Goal: Task Accomplishment & Management: Use online tool/utility

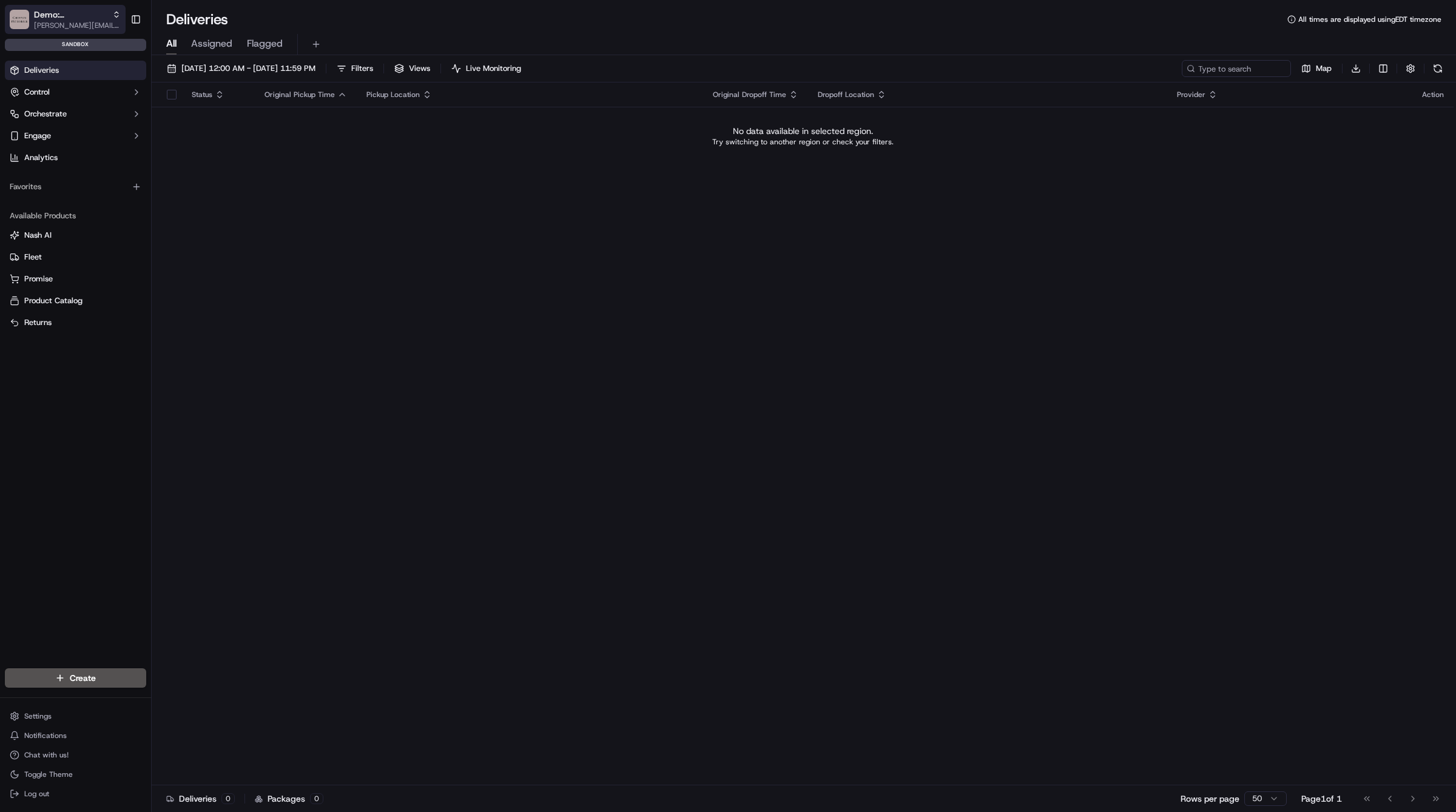
click at [30, 28] on button "Demo: Kelsey [EMAIL_ADDRESS][DOMAIN_NAME]" at bounding box center [65, 20] width 121 height 29
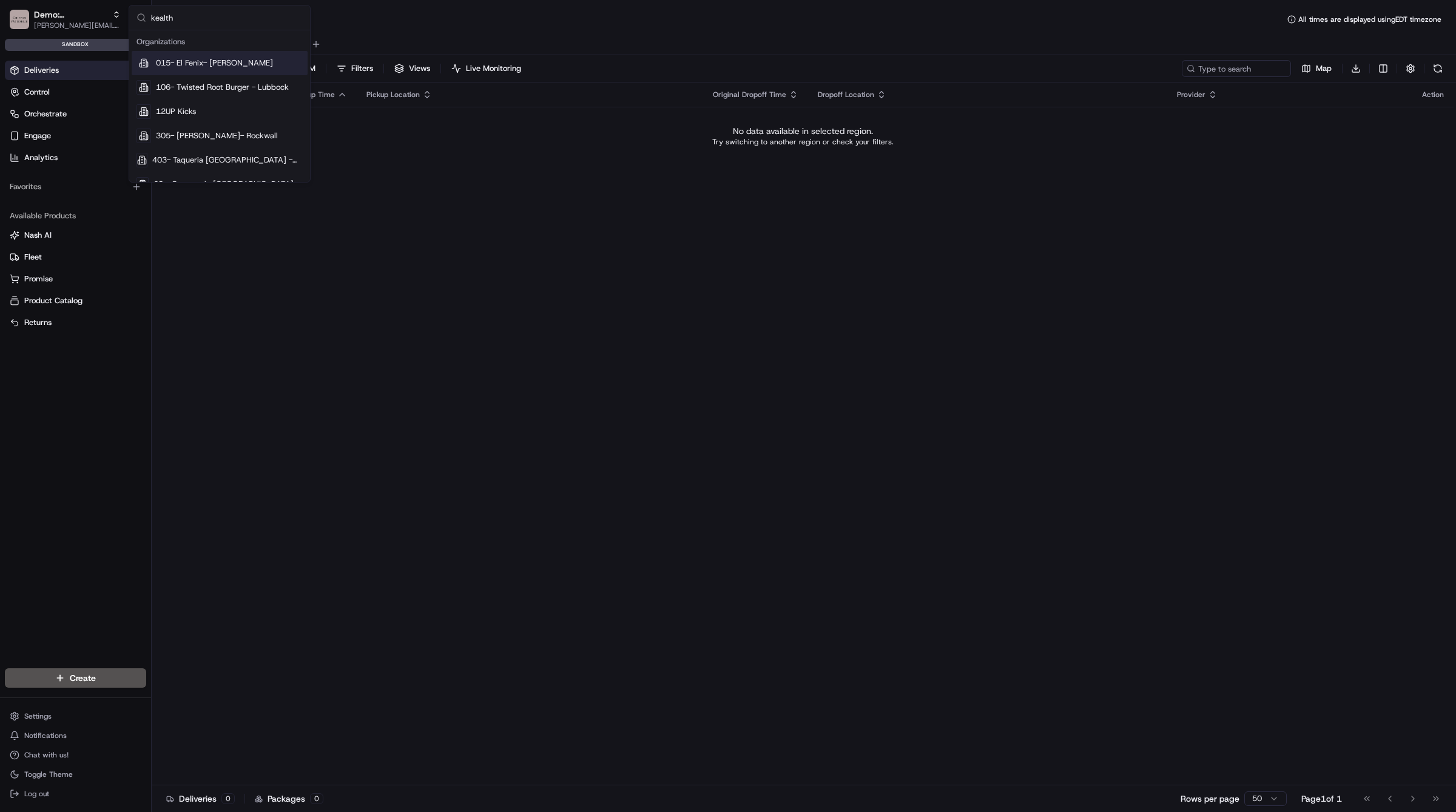
type input "kealthy"
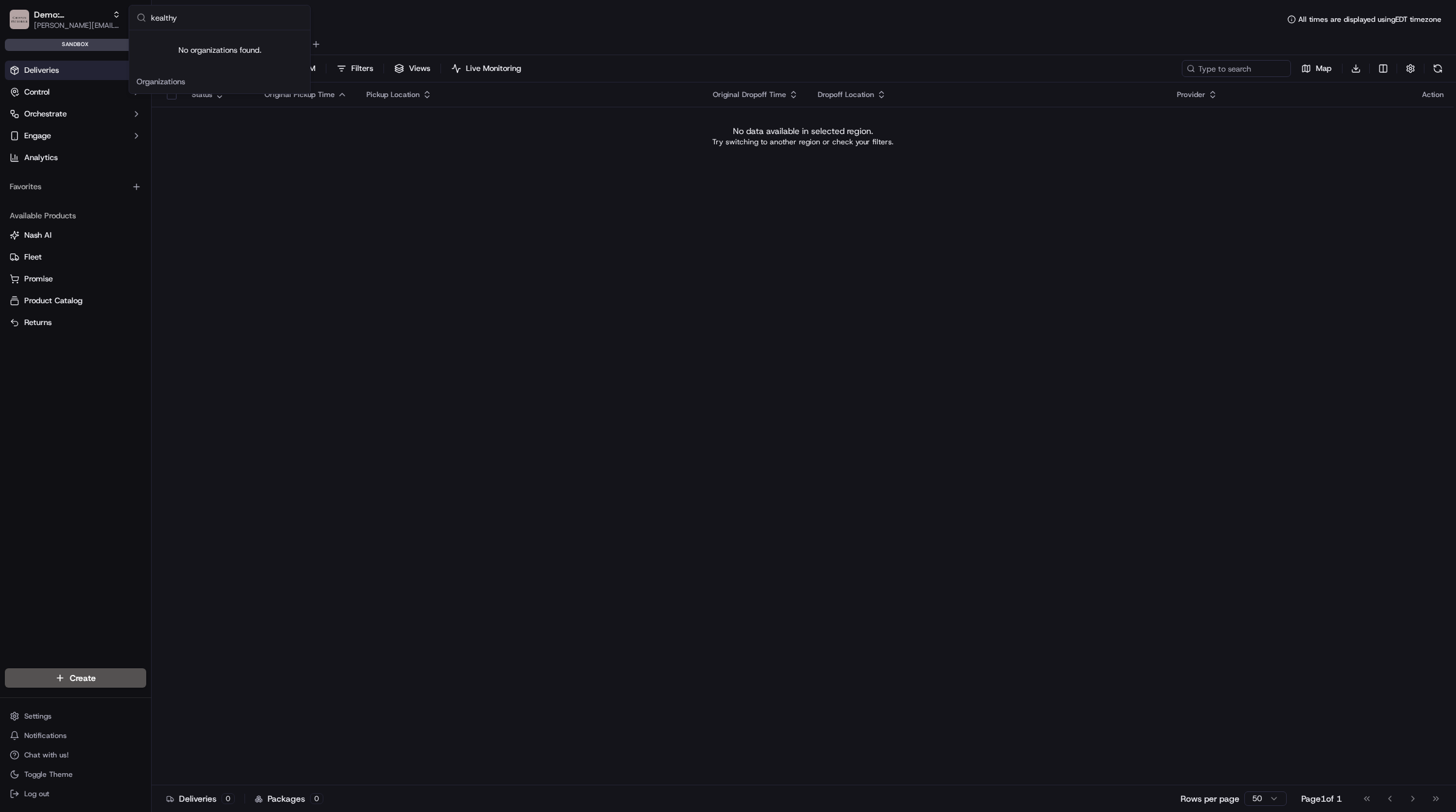
click at [201, 215] on div "Status Original Pickup Time Pickup Location Original Dropoff Time Dropoff Locat…" at bounding box center [803, 434] width 1302 height 703
click at [61, 18] on span "Demo: [PERSON_NAME]" at bounding box center [71, 14] width 74 height 12
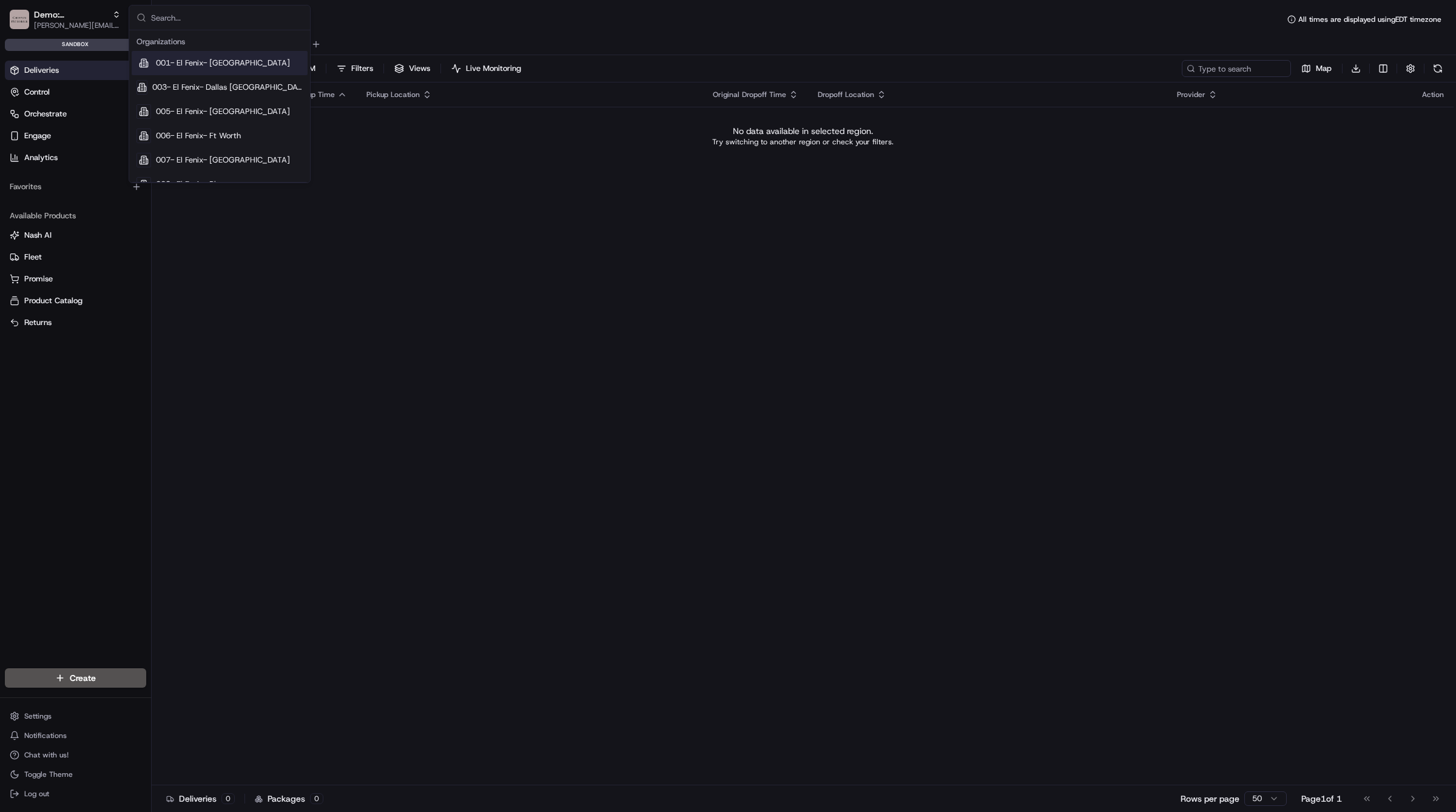
click at [18, 36] on div "Demo: Kelsey [EMAIL_ADDRESS][DOMAIN_NAME] Toggle Sidebar sandbox" at bounding box center [75, 28] width 151 height 56
